Goal: Participate in discussion: Engage in conversation with other users on a specific topic

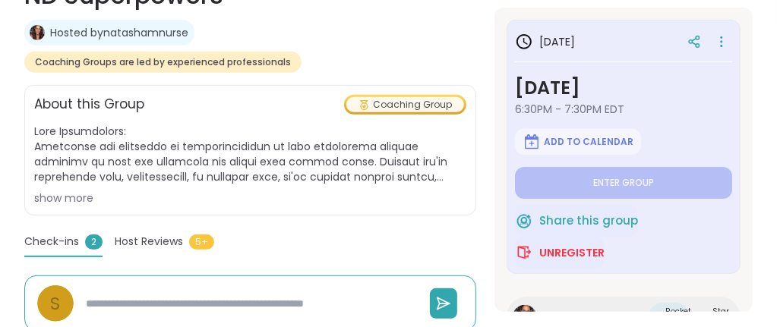
scroll to position [380, 0]
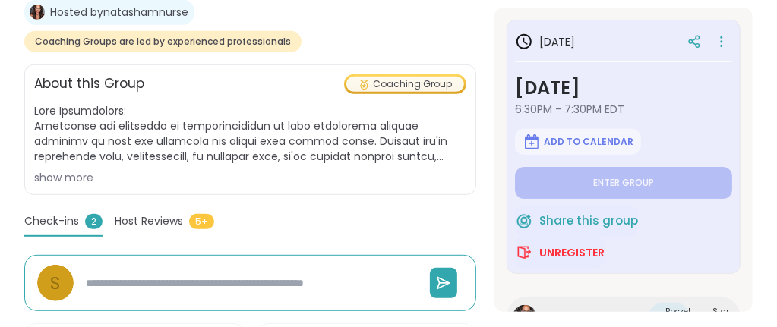
click at [71, 170] on div "show more" at bounding box center [250, 177] width 432 height 15
click at [71, 144] on span at bounding box center [250, 133] width 432 height 61
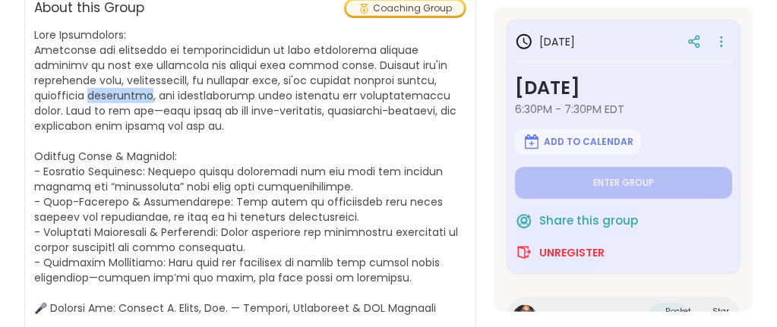
scroll to position [532, 0]
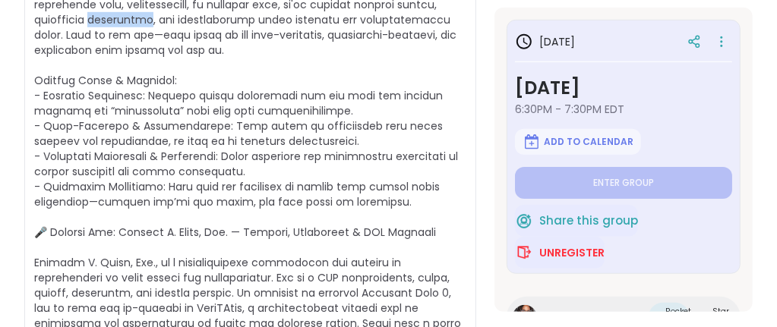
type textarea "*"
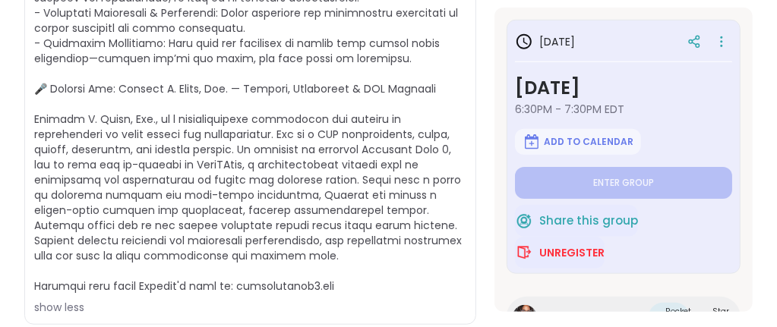
scroll to position [759, 0]
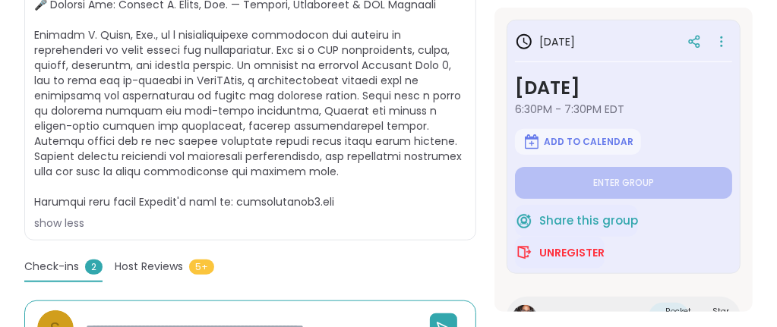
click at [189, 260] on span "5+" at bounding box center [201, 267] width 25 height 15
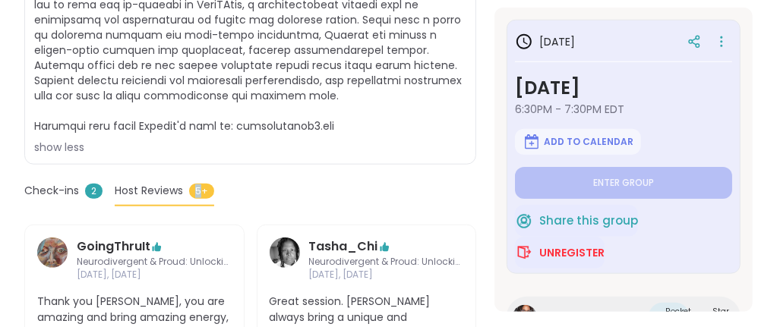
scroll to position [911, 0]
